Goal: Find contact information: Obtain details needed to contact an individual or organization

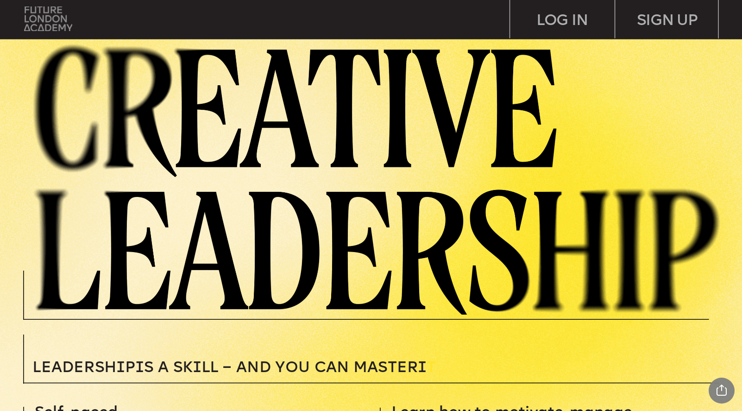
click at [36, 14] on img at bounding box center [48, 18] width 49 height 25
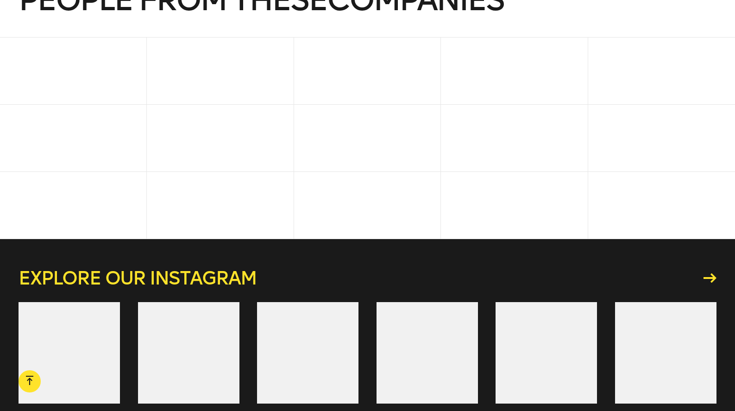
scroll to position [2418, 0]
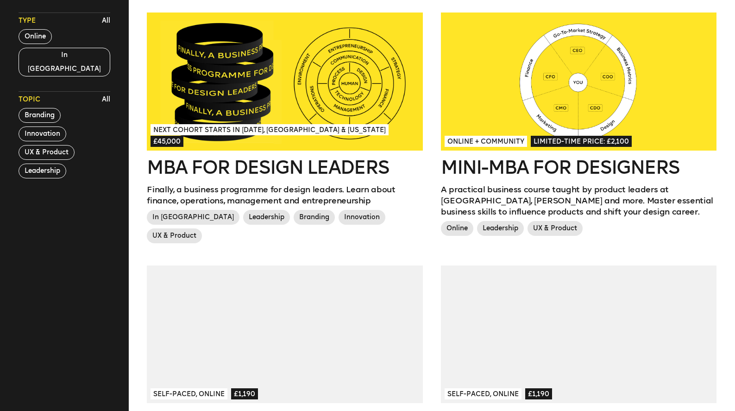
scroll to position [287, 0]
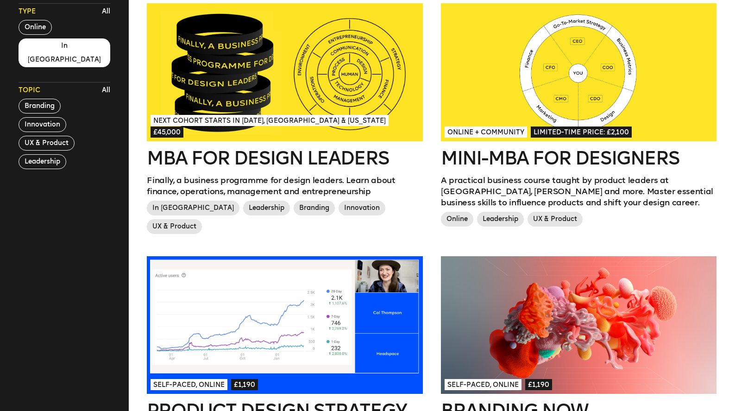
click at [47, 67] on button "In London" at bounding box center [65, 52] width 92 height 29
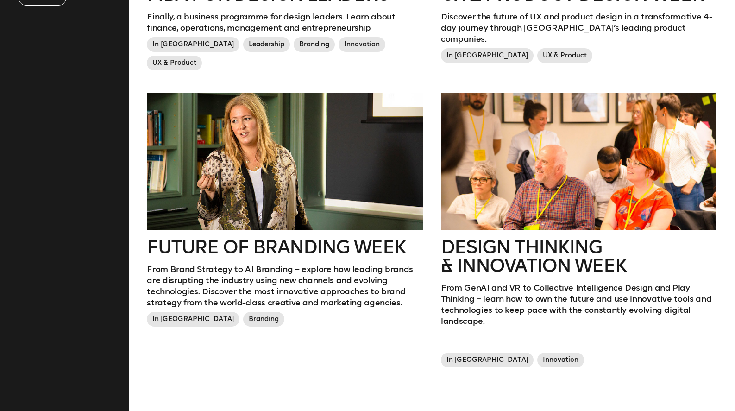
scroll to position [468, 0]
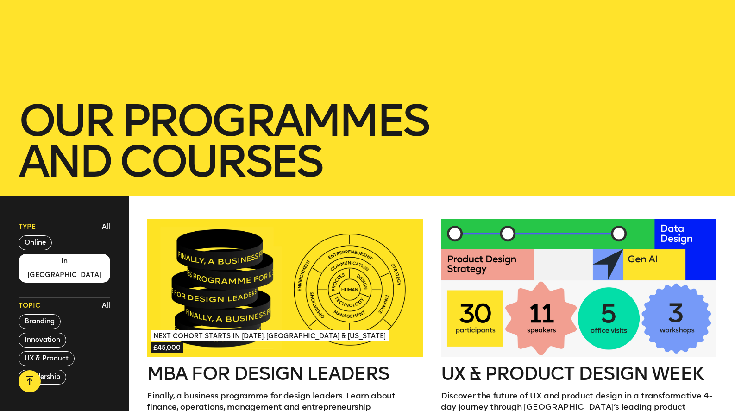
scroll to position [0, 0]
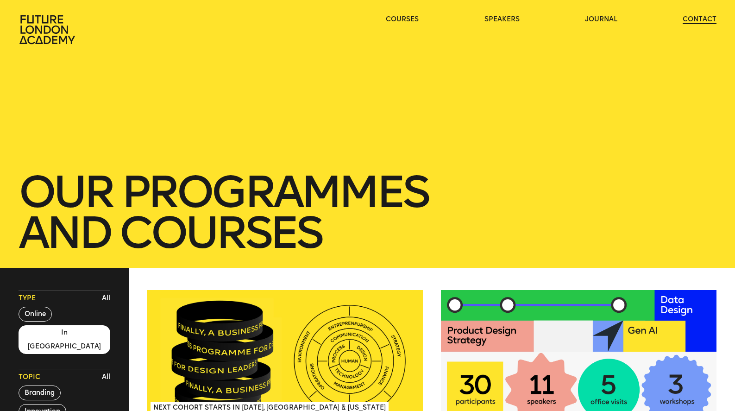
click at [706, 24] on link "contact" at bounding box center [700, 19] width 34 height 9
